Goal: Information Seeking & Learning: Find specific page/section

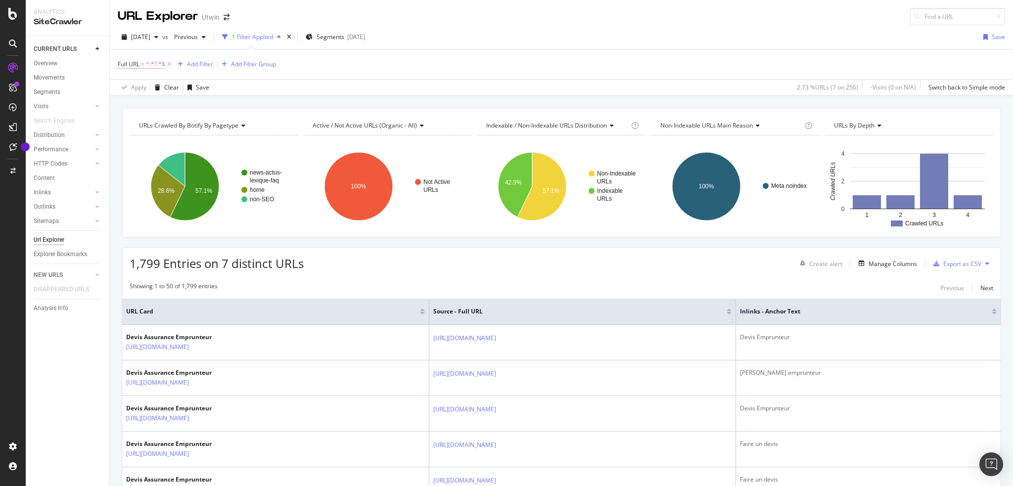
click at [142, 62] on span "=" at bounding box center [142, 64] width 3 height 8
paste input "[URL][DOMAIN_NAME]"
type input "[URL][DOMAIN_NAME]"
click at [228, 122] on div "Apply" at bounding box center [227, 125] width 15 height 8
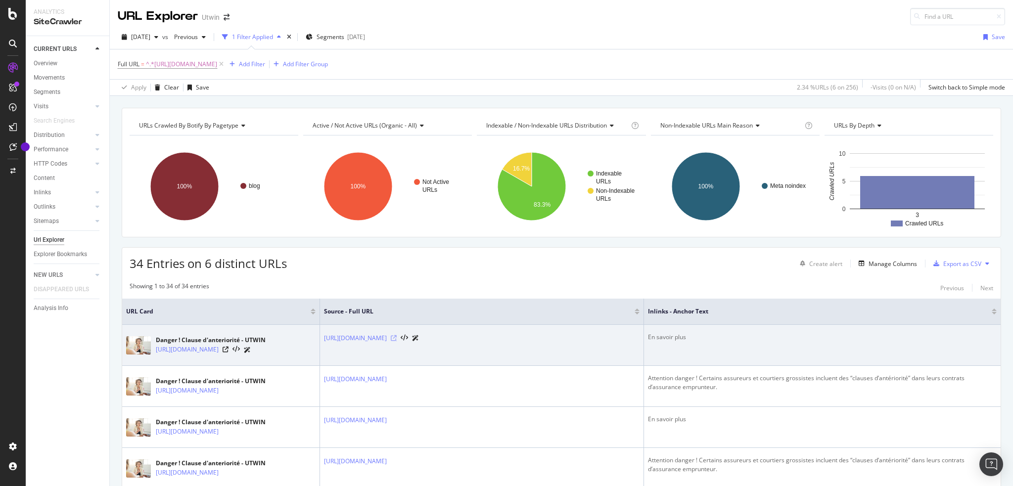
click at [397, 338] on icon at bounding box center [394, 338] width 6 height 6
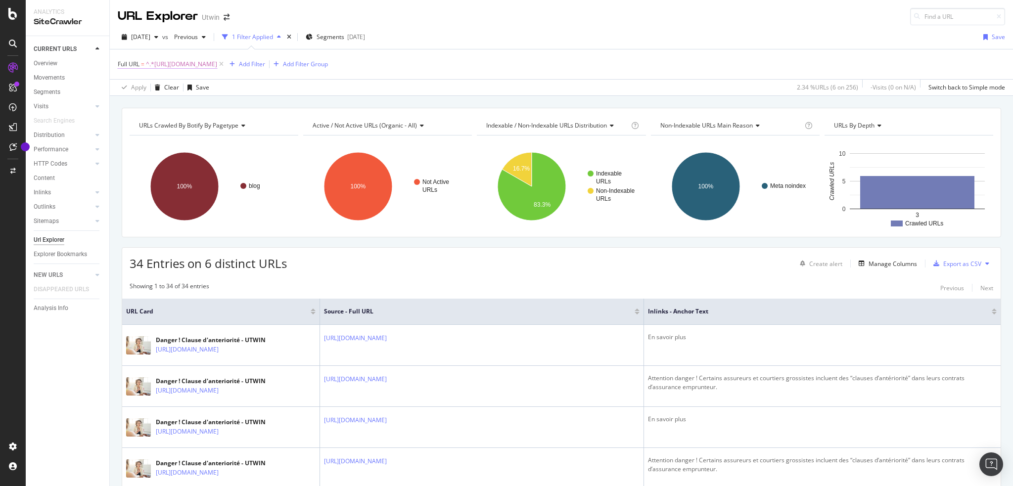
click at [213, 62] on span "^.*[URL][DOMAIN_NAME]" at bounding box center [181, 64] width 71 height 14
click at [154, 87] on icon at bounding box center [154, 87] width 7 height 6
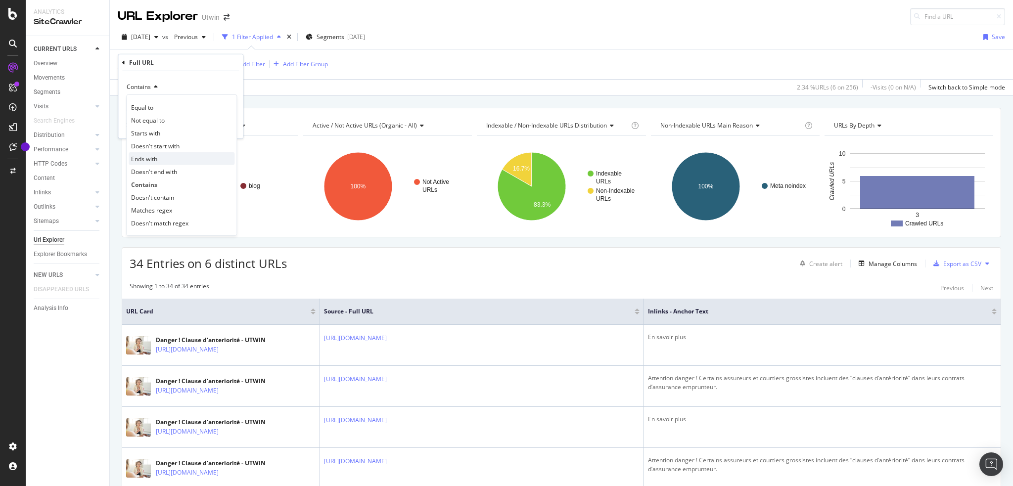
click at [152, 158] on span "Ends with" at bounding box center [144, 158] width 26 height 8
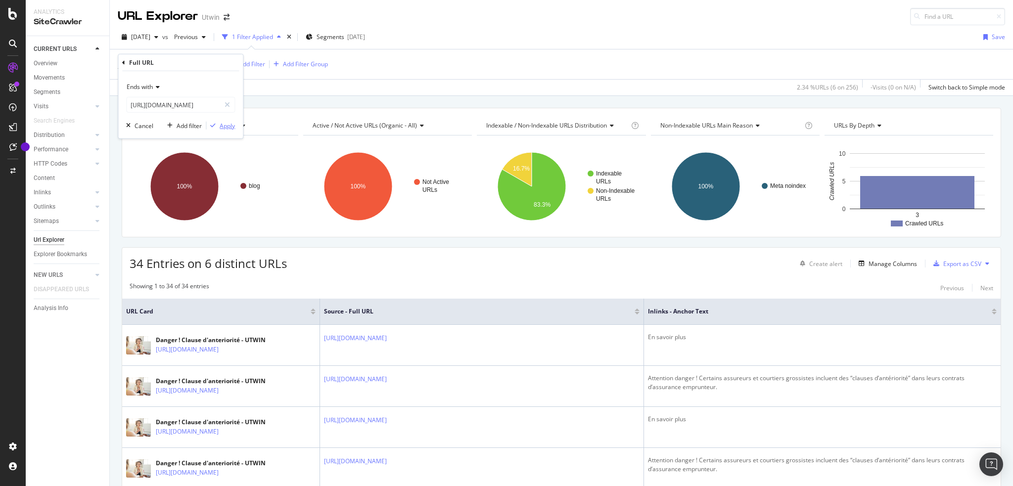
click at [226, 123] on div "Apply" at bounding box center [227, 125] width 15 height 8
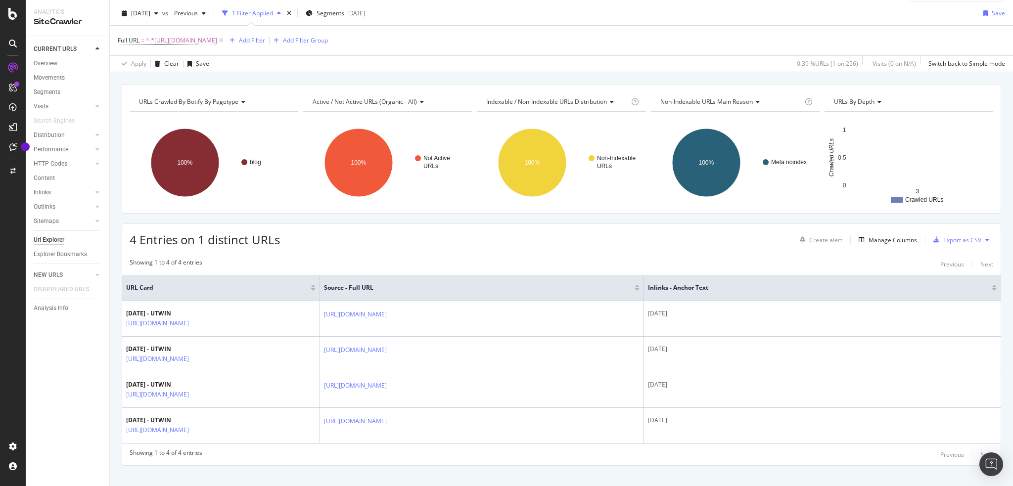
scroll to position [37, 0]
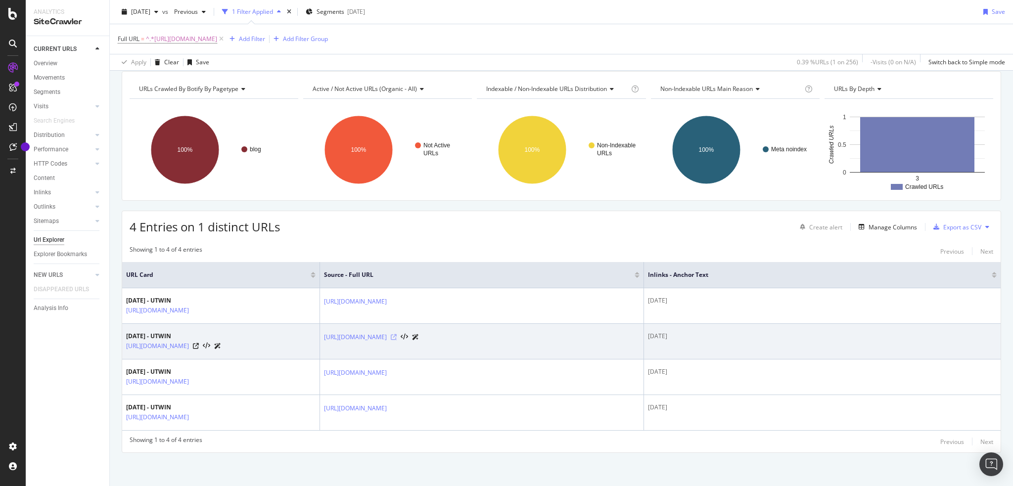
click at [397, 336] on icon at bounding box center [394, 337] width 6 height 6
